Goal: Task Accomplishment & Management: Complete application form

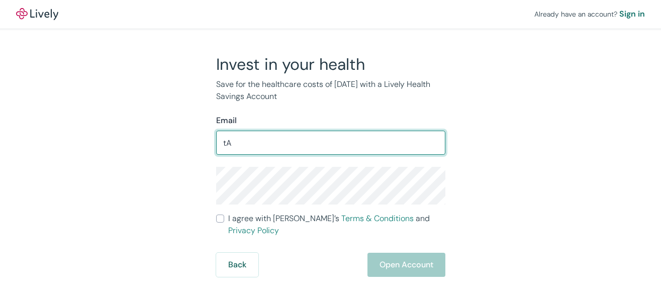
type input "t"
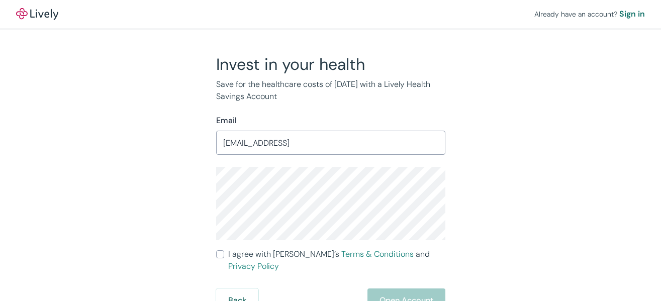
click at [325, 150] on input "[EMAIL_ADDRESS]" at bounding box center [330, 143] width 229 height 20
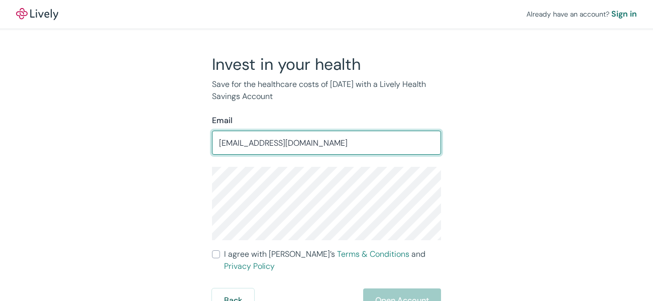
type input "[EMAIL_ADDRESS][DOMAIN_NAME]"
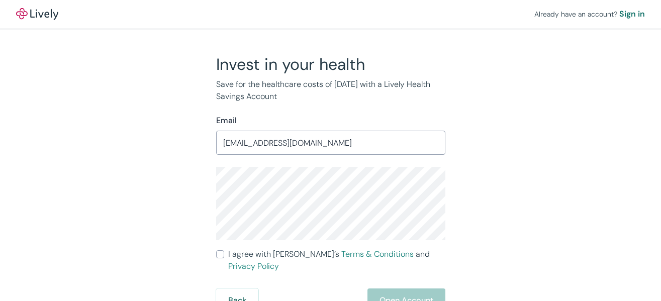
click at [217, 257] on input "I agree with Lively’s Terms & Conditions and Privacy Policy" at bounding box center [220, 254] width 8 height 8
checkbox input "true"
click at [406, 288] on button "Open Account" at bounding box center [406, 300] width 78 height 24
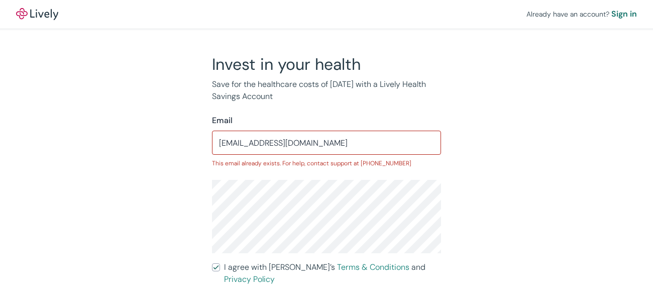
click at [275, 142] on input "[EMAIL_ADDRESS][DOMAIN_NAME]" at bounding box center [326, 143] width 229 height 20
click at [275, 142] on input "Taytaybarron@yahoo.com" at bounding box center [326, 143] width 229 height 20
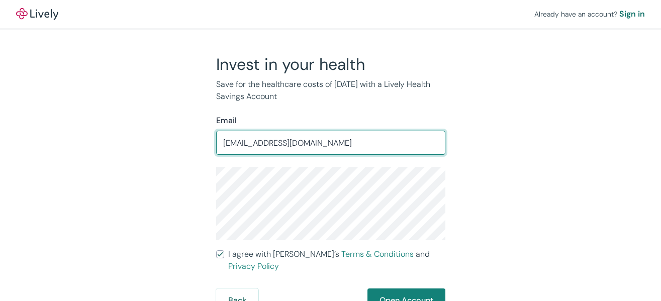
type input "[EMAIL_ADDRESS][DOMAIN_NAME]"
click at [398, 292] on button "Open Account" at bounding box center [406, 300] width 78 height 24
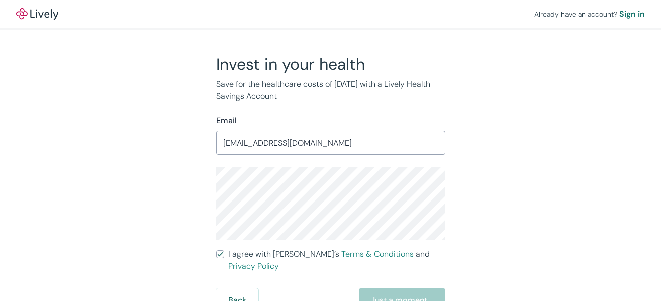
click at [406, 288] on div "Back Just a moment" at bounding box center [330, 300] width 229 height 24
click at [408, 288] on div "Back Just a moment" at bounding box center [330, 300] width 229 height 24
click at [221, 254] on input "I agree with Lively’s Terms & Conditions and Privacy Policy" at bounding box center [220, 254] width 8 height 8
click at [220, 253] on input "I agree with Lively’s Terms & Conditions and Privacy Policy" at bounding box center [216, 254] width 8 height 8
checkbox input "true"
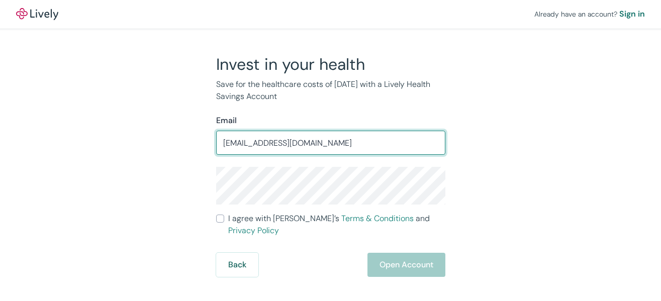
type input "[EMAIL_ADDRESS][DOMAIN_NAME]"
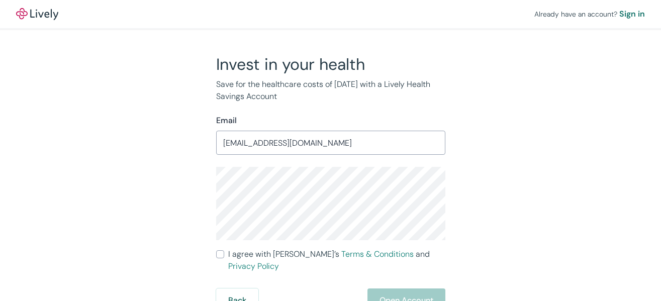
click at [218, 253] on input "I agree with Lively’s Terms & Conditions and Privacy Policy" at bounding box center [220, 254] width 8 height 8
checkbox input "true"
click at [383, 288] on button "Open Account" at bounding box center [406, 300] width 78 height 24
